Goal: Communication & Community: Answer question/provide support

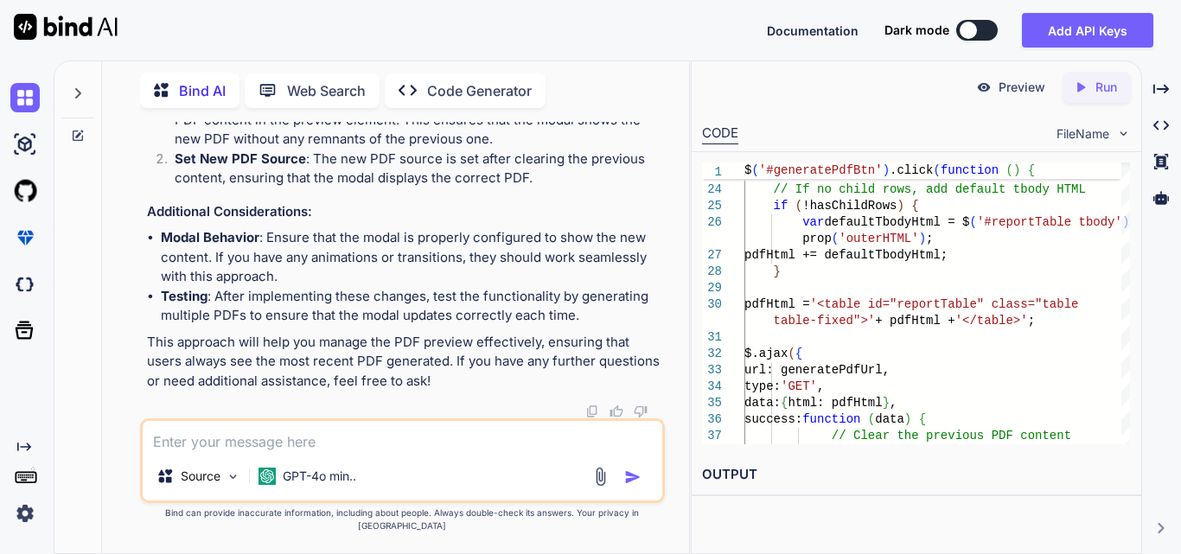
scroll to position [170619, 0]
click at [334, 452] on textarea at bounding box center [403, 436] width 520 height 31
click at [269, 452] on textarea at bounding box center [403, 436] width 520 height 31
paste textarea "$('#ivrClinicFilter').change(function () { var clinicId = $(this).val(); $('#iv…"
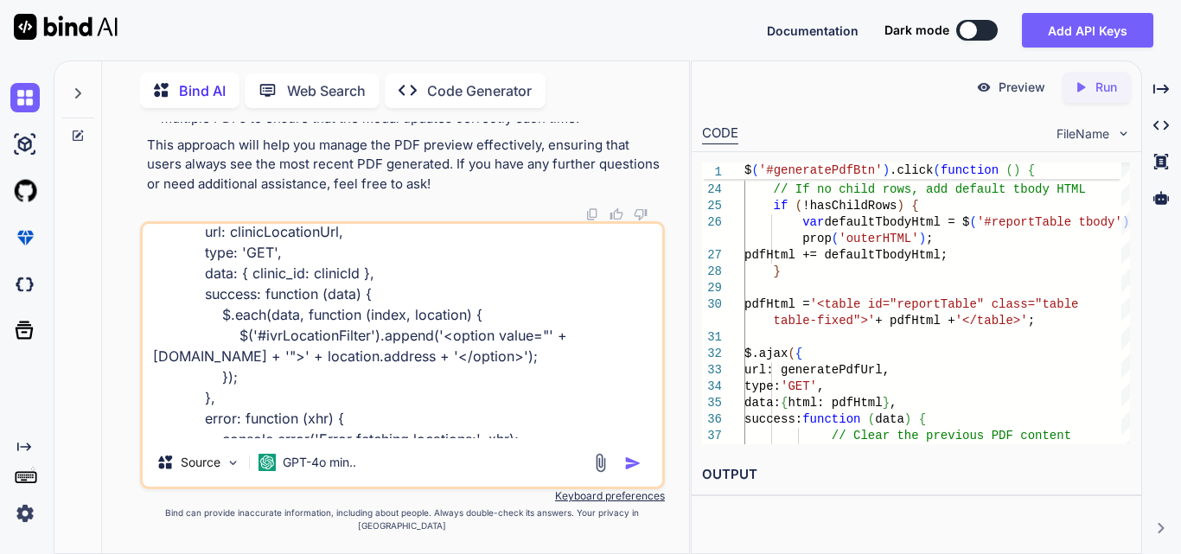
scroll to position [0, 0]
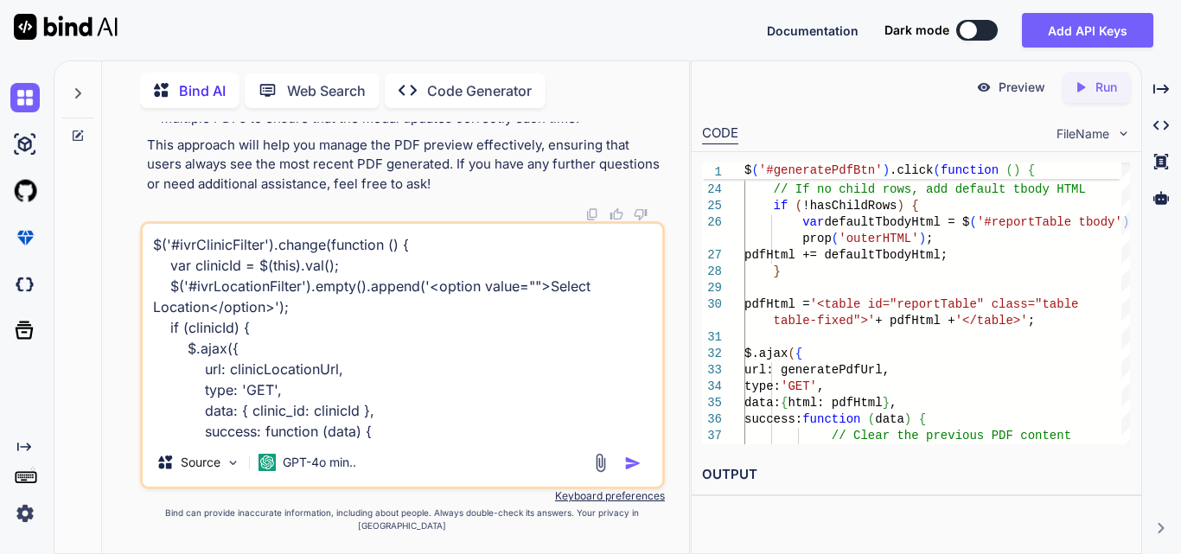
drag, startPoint x: 164, startPoint y: 290, endPoint x: 335, endPoint y: 340, distance: 178.4
click at [335, 340] on textarea "$('#ivrClinicFilter').change(function () { var clinicId = $(this).val(); $('#iv…" at bounding box center [403, 331] width 520 height 214
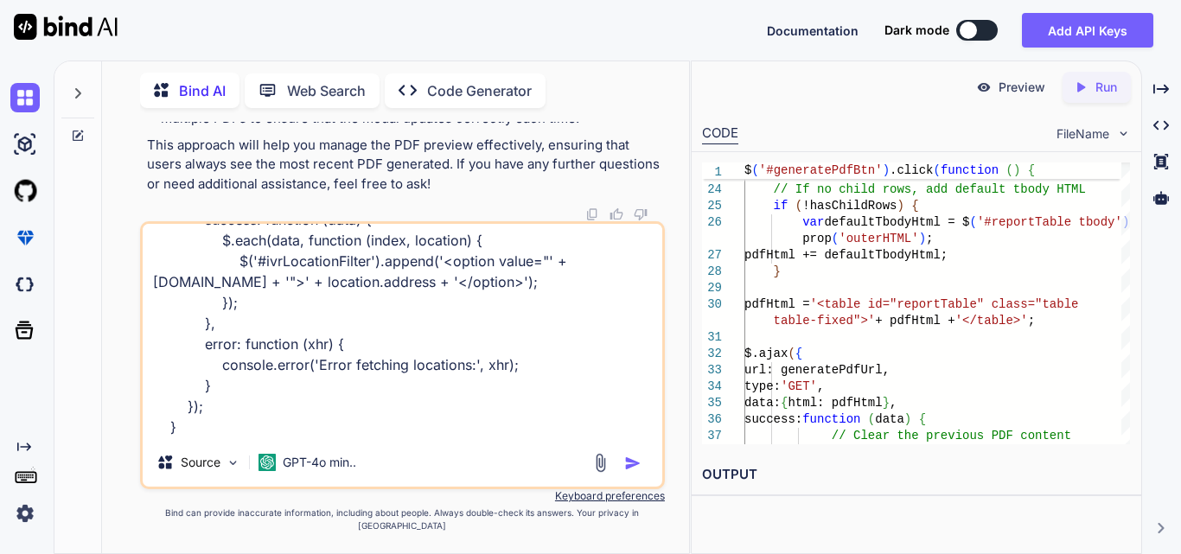
scroll to position [232, 0]
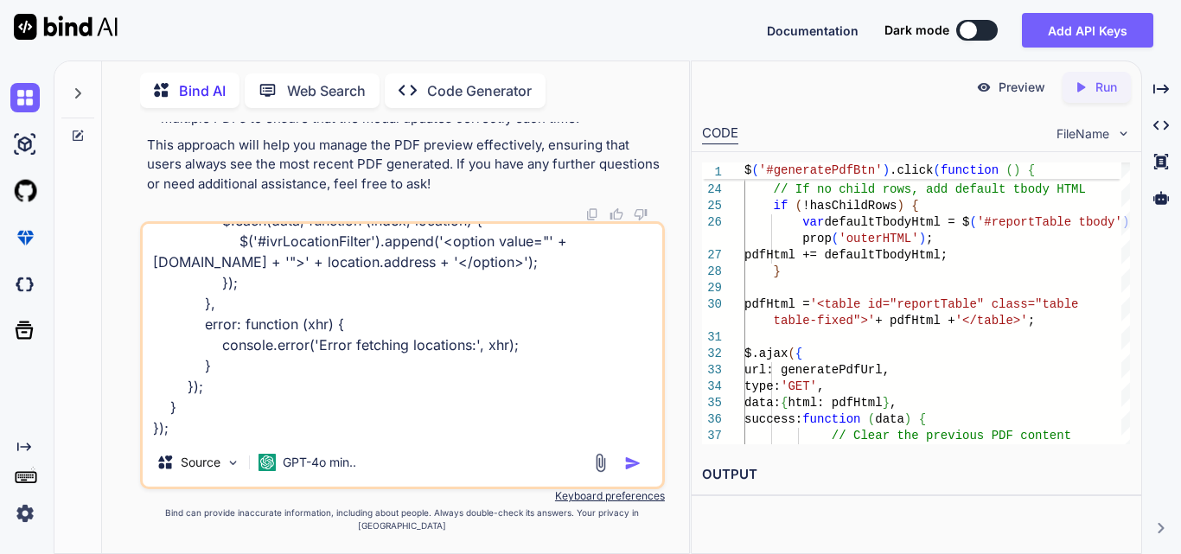
click at [227, 438] on textarea "$('#ivrClinicFilter').change(function () { var clinicId = $(this).val(); $('#iv…" at bounding box center [403, 331] width 520 height 214
click at [285, 412] on textarea "$('#ivrClinicFilter').change(function () { var clinicId = $(this).val(); $('#iv…" at bounding box center [403, 331] width 520 height 214
click at [435, 436] on textarea "$('#ivrClinicFilter').change(function () { var clinicId = $(this).val(); $('#iv…" at bounding box center [403, 331] width 520 height 214
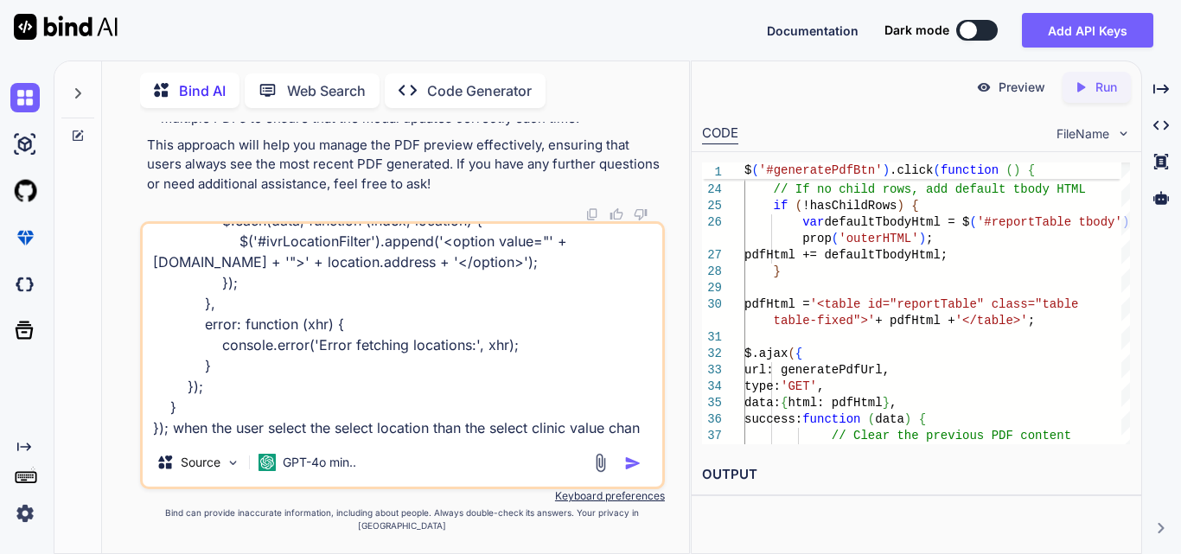
scroll to position [251, 0]
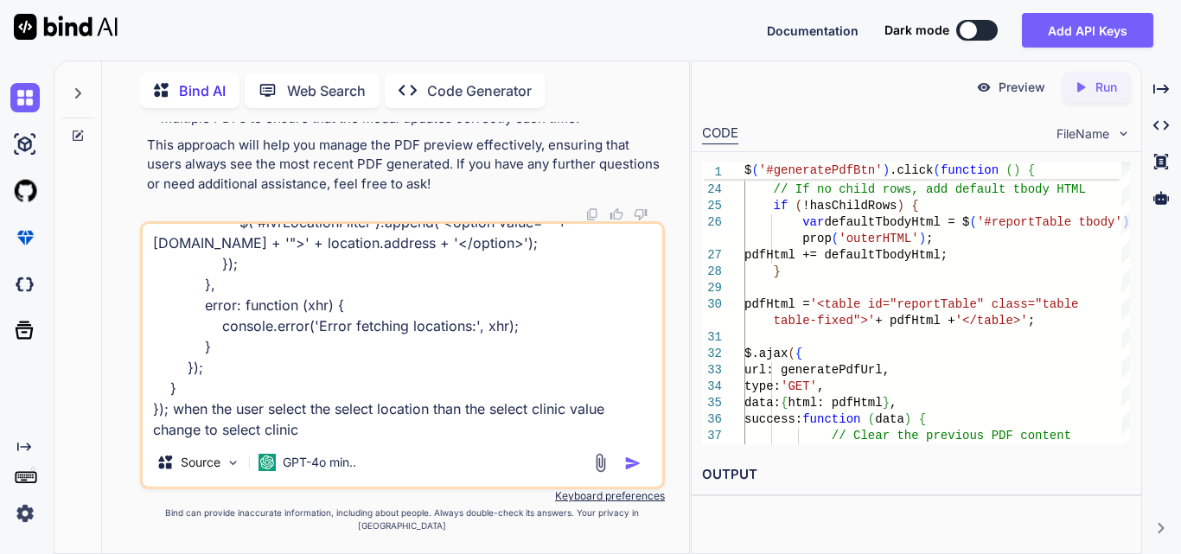
type textarea "$('#ivrClinicFilter').change(function () { var clinicId = $(this).val(); $('#iv…"
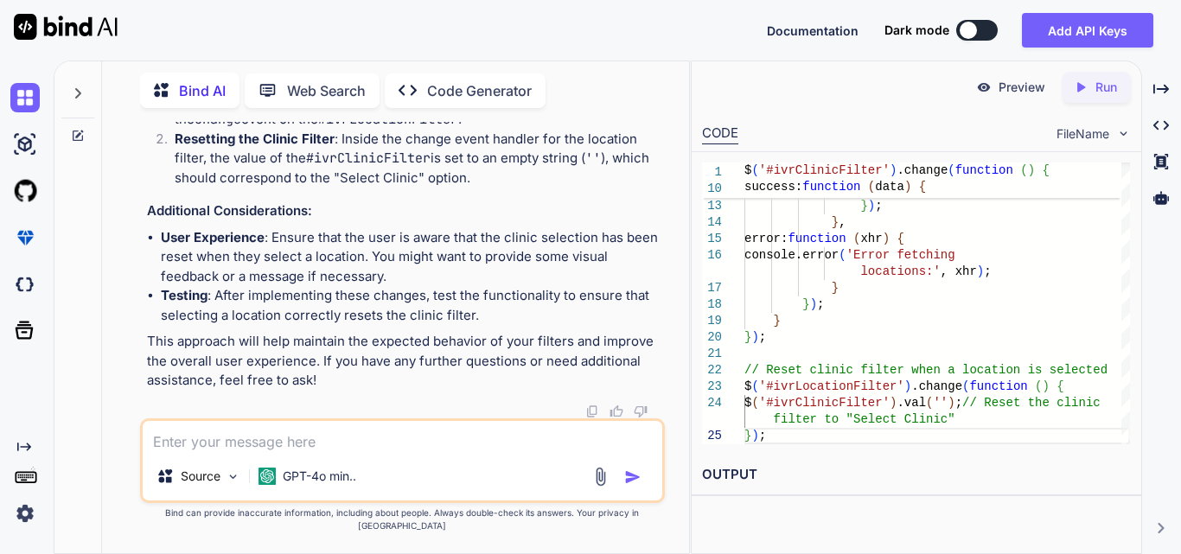
scroll to position [0, 0]
drag, startPoint x: 182, startPoint y: 288, endPoint x: 399, endPoint y: 285, distance: 217.0
click at [208, 450] on textarea at bounding box center [403, 436] width 520 height 31
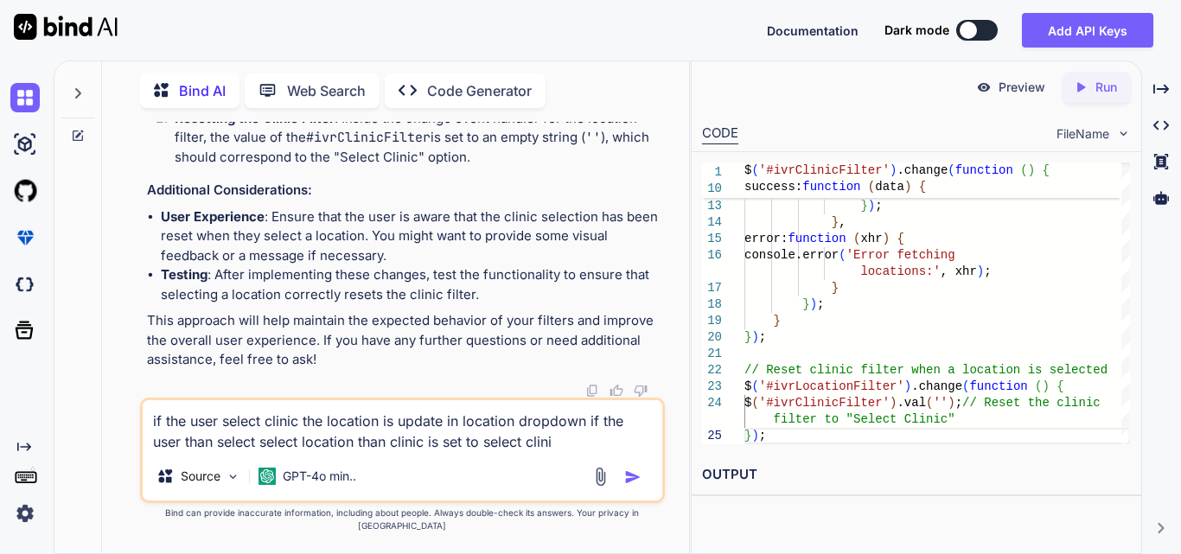
type textarea "if the user select clinic the location is update in location dropdown if the us…"
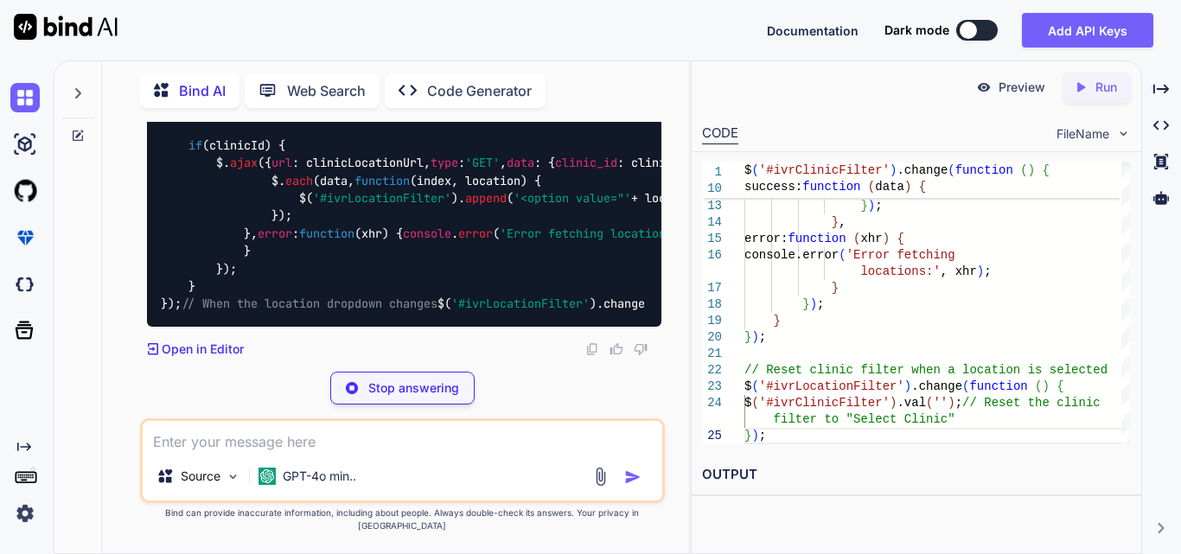
scroll to position [172775, 0]
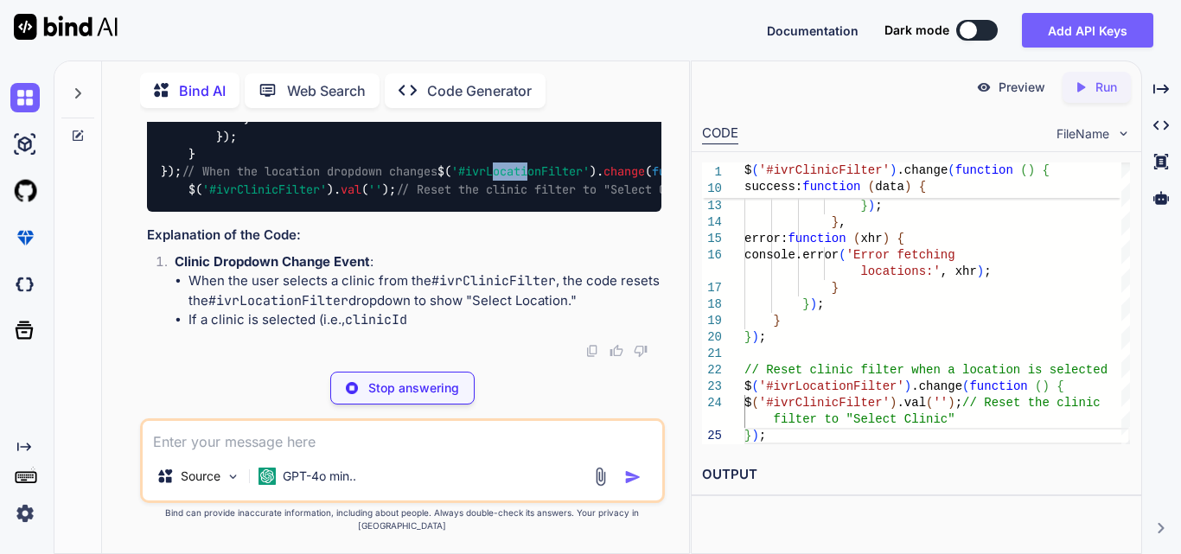
drag, startPoint x: 218, startPoint y: 308, endPoint x: 252, endPoint y: 303, distance: 34.9
click at [451, 180] on span "'#ivrLocationFilter'" at bounding box center [520, 172] width 138 height 16
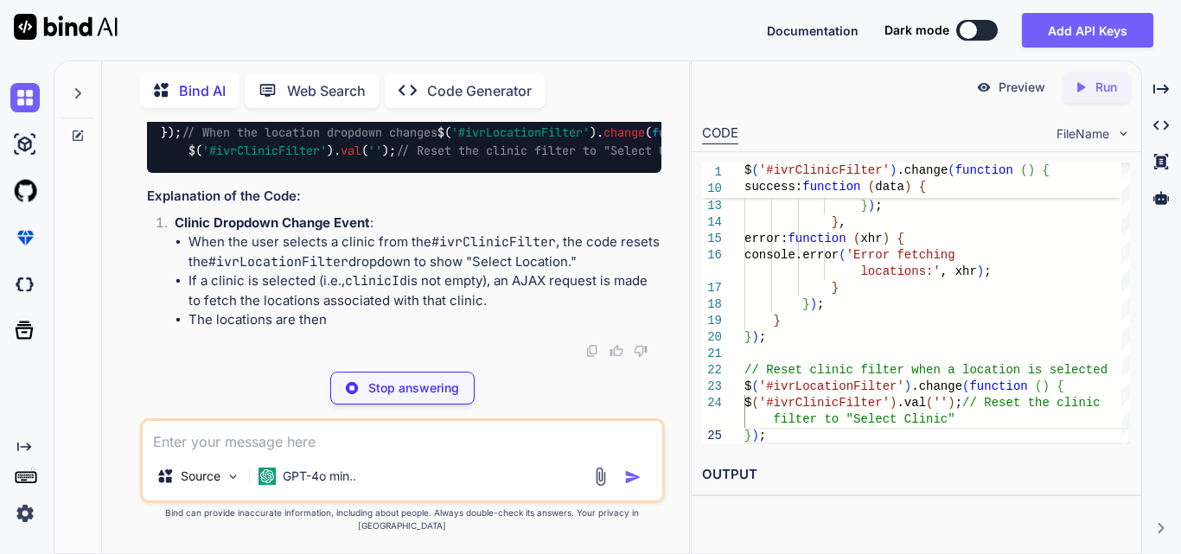
click at [652, 141] on span "function" at bounding box center [679, 133] width 55 height 16
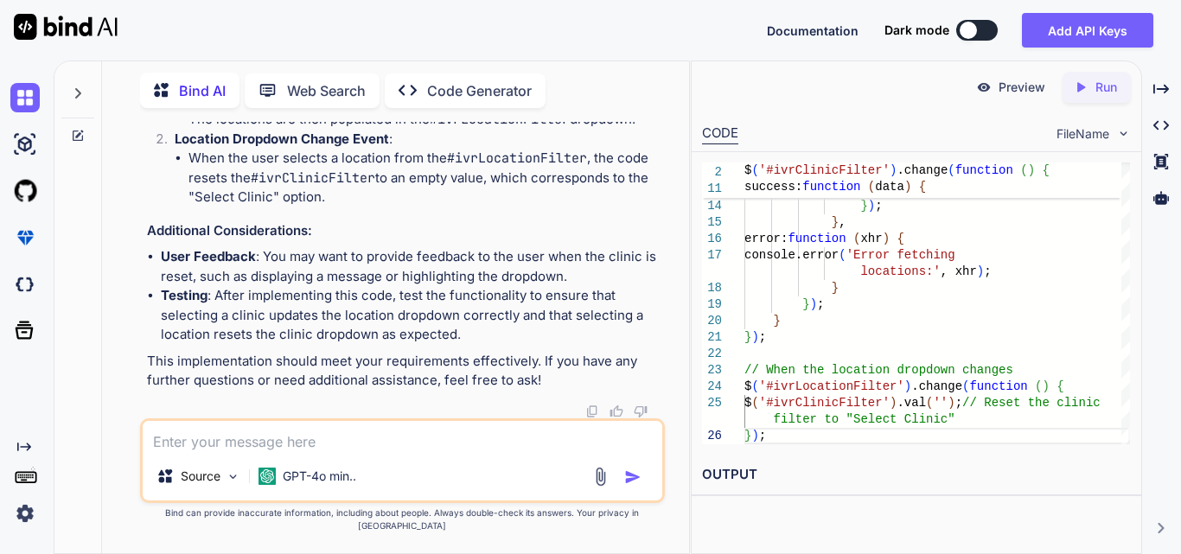
scroll to position [172861, 0]
drag, startPoint x: 177, startPoint y: 249, endPoint x: 156, endPoint y: 223, distance: 33.8
drag, startPoint x: 195, startPoint y: 258, endPoint x: 159, endPoint y: 198, distance: 70.1
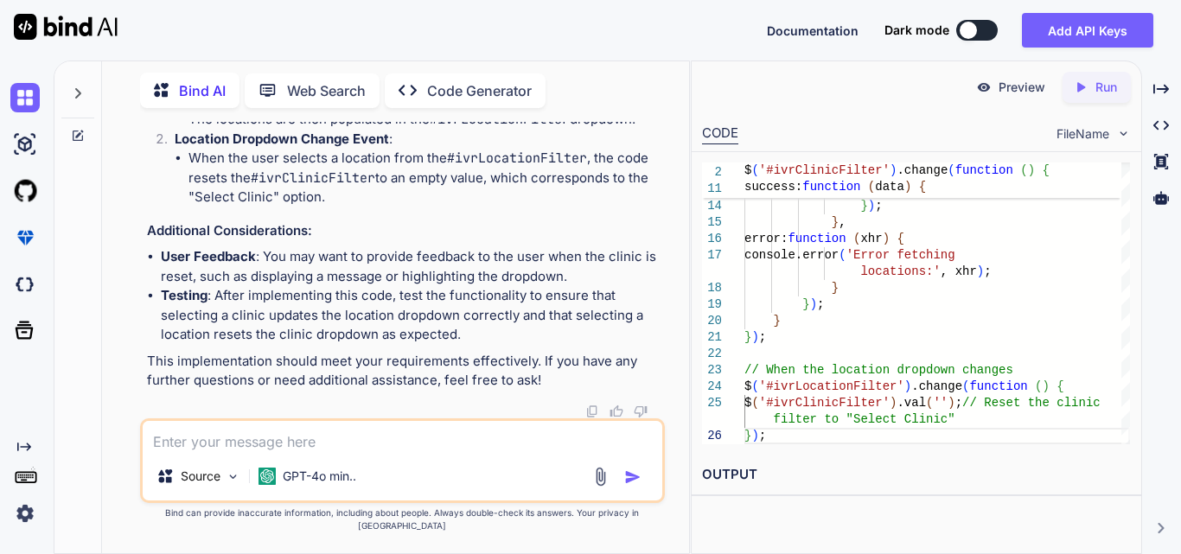
copy code "// When the location dropdown changes $( '#ivrLocationFilter' ). change ( funct…"
